Goal: Task Accomplishment & Management: Manage account settings

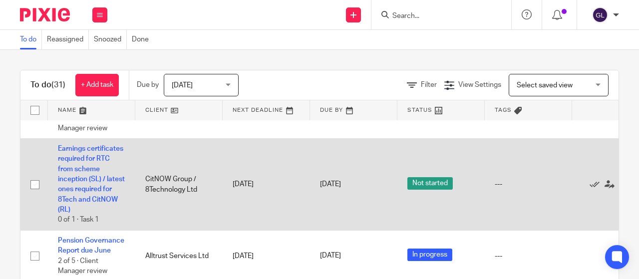
scroll to position [1325, 0]
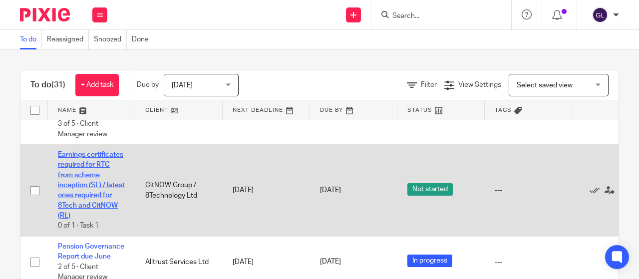
click at [85, 213] on link "Earnings certificates required for RTC from scheme inception (SL) / latest ones…" at bounding box center [91, 185] width 67 height 68
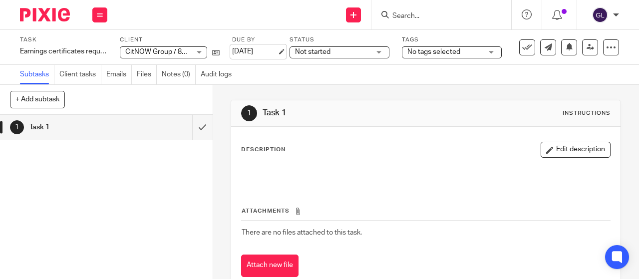
click at [271, 49] on link "[DATE]" at bounding box center [254, 51] width 45 height 10
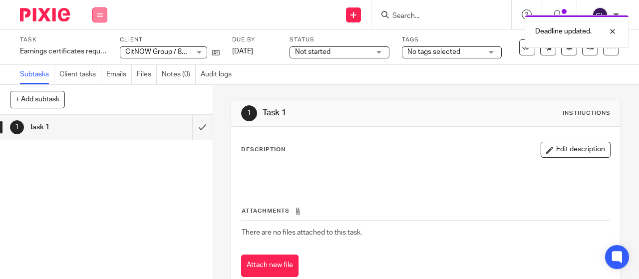
click at [103, 16] on button at bounding box center [99, 14] width 15 height 15
click at [99, 44] on link "Work" at bounding box center [94, 46] width 17 height 7
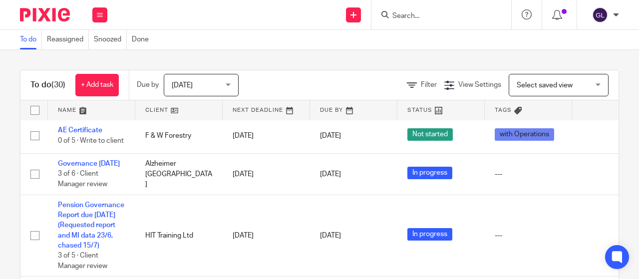
scroll to position [1283, 0]
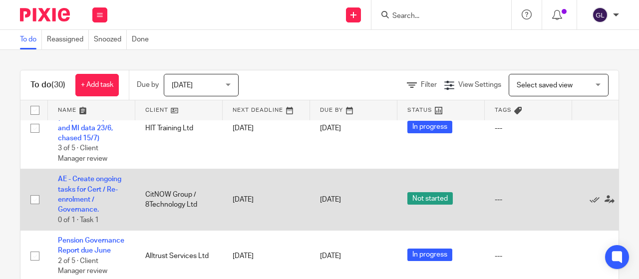
click at [75, 186] on td "AE - Create ongoing tasks for Cert / Re-enrolment / Governance. 0 of 1 · Task 1" at bounding box center [91, 199] width 87 height 61
click at [73, 184] on link "AE - Create ongoing tasks for Cert / Re-enrolment / Governance." at bounding box center [89, 194] width 63 height 37
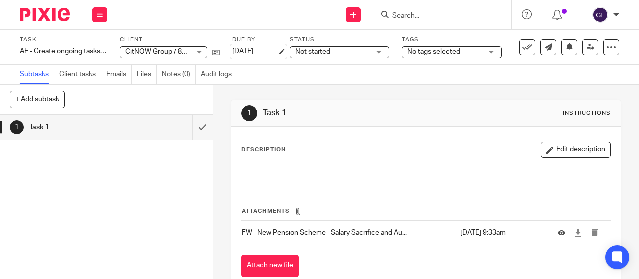
click at [268, 52] on link "[DATE]" at bounding box center [254, 51] width 45 height 10
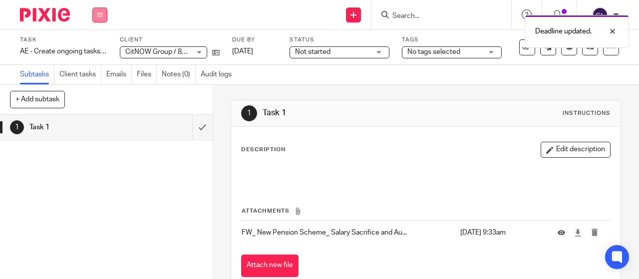
click at [102, 15] on icon at bounding box center [100, 15] width 6 height 6
click at [94, 45] on link "Work" at bounding box center [94, 46] width 17 height 7
